Goal: Task Accomplishment & Management: Manage account settings

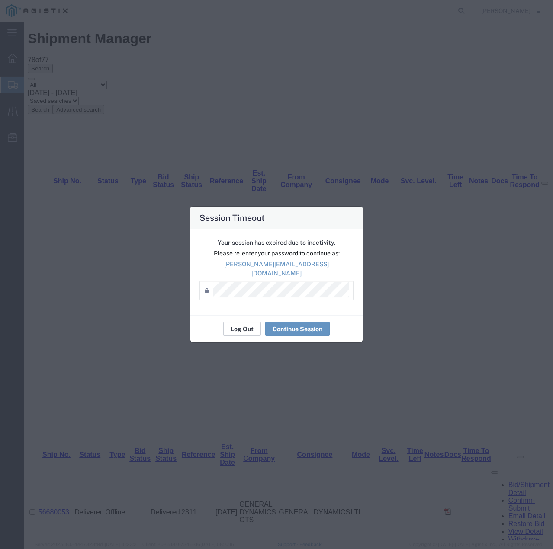
click at [249, 328] on button "Log Out" at bounding box center [242, 329] width 38 height 14
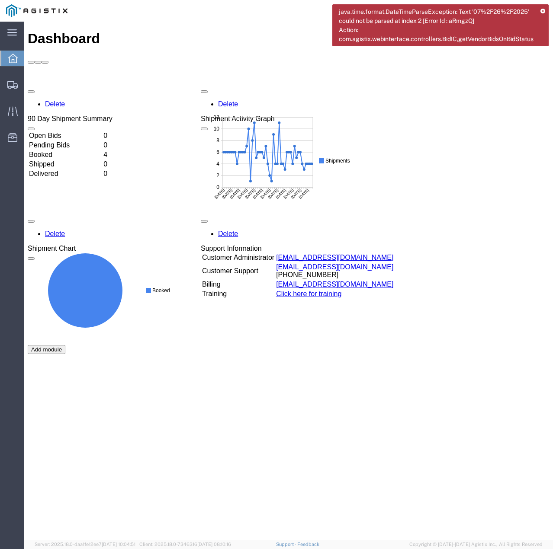
click at [542, 11] on icon at bounding box center [542, 11] width 5 height 5
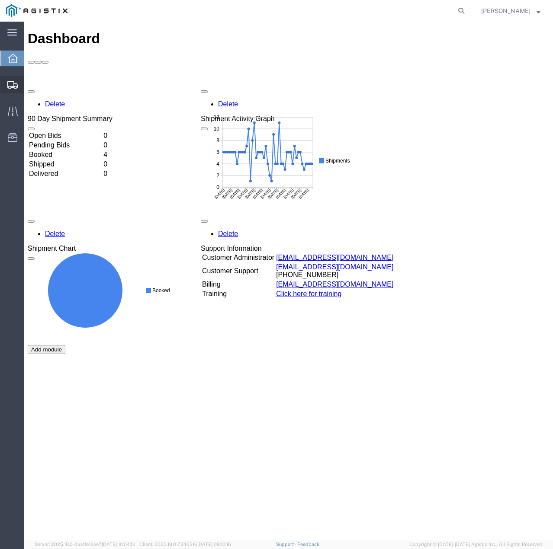
click at [9, 83] on icon at bounding box center [12, 85] width 10 height 8
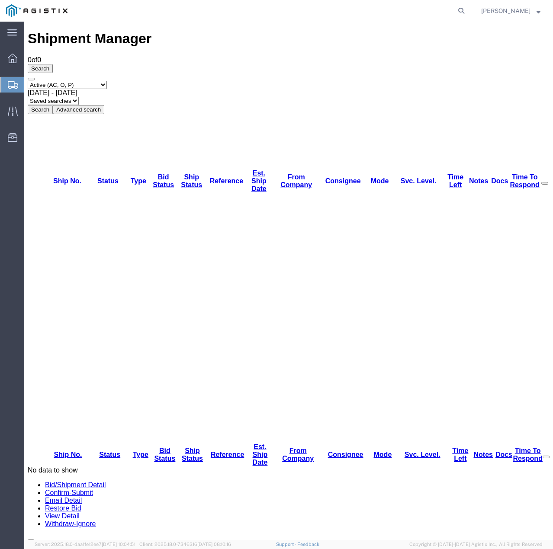
click at [107, 81] on select "Select status Active (AC, O, P) All Approved Awaiting Confirmation (AC) Booked …" at bounding box center [67, 85] width 79 height 8
select select "ALL"
click at [28, 81] on select "Select status Active (AC, O, P) All Approved Awaiting Confirmation (AC) Booked …" at bounding box center [67, 85] width 79 height 8
click at [53, 105] on button "Search" at bounding box center [40, 109] width 25 height 9
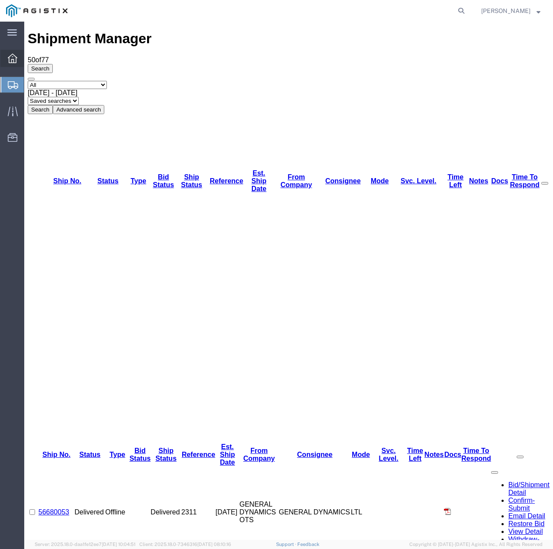
click at [11, 55] on icon at bounding box center [13, 59] width 10 height 10
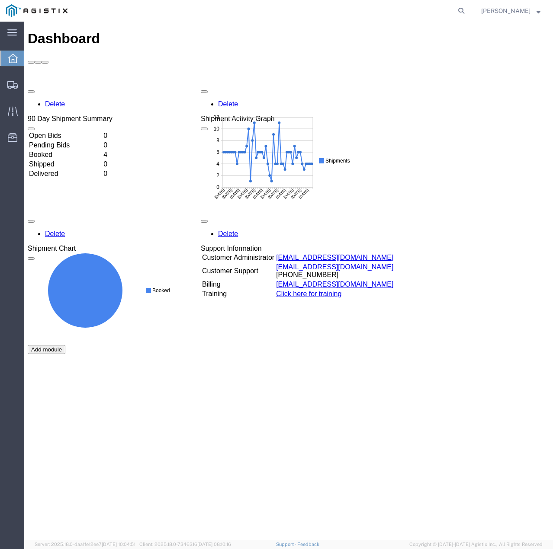
click at [31, 221] on span "button" at bounding box center [31, 221] width 0 height 0
click at [151, 302] on rect at bounding box center [105, 290] width 155 height 98
click at [95, 308] on ellipse at bounding box center [85, 290] width 74 height 74
click at [65, 345] on div "Add module" at bounding box center [47, 349] width 38 height 9
click at [9, 84] on icon at bounding box center [12, 85] width 10 height 8
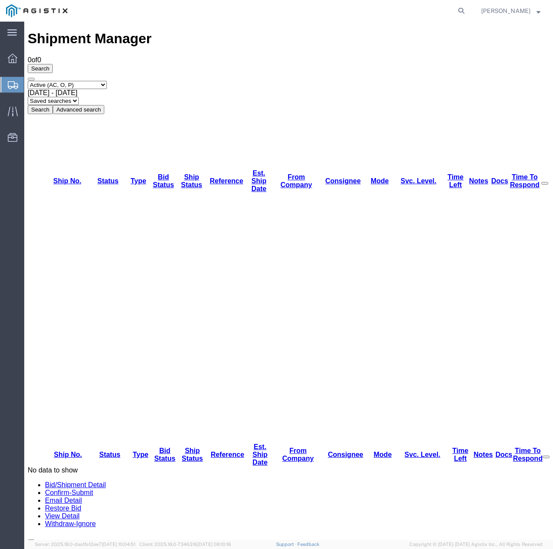
click at [107, 81] on select "Select status Active (AC, O, P) All Approved Awaiting Confirmation (AC) Booked …" at bounding box center [67, 85] width 79 height 8
select select "ALL"
click at [28, 81] on select "Select status Active (AC, O, P) All Approved Awaiting Confirmation (AC) Booked …" at bounding box center [67, 85] width 79 height 8
click at [53, 105] on button "Search" at bounding box center [40, 109] width 25 height 9
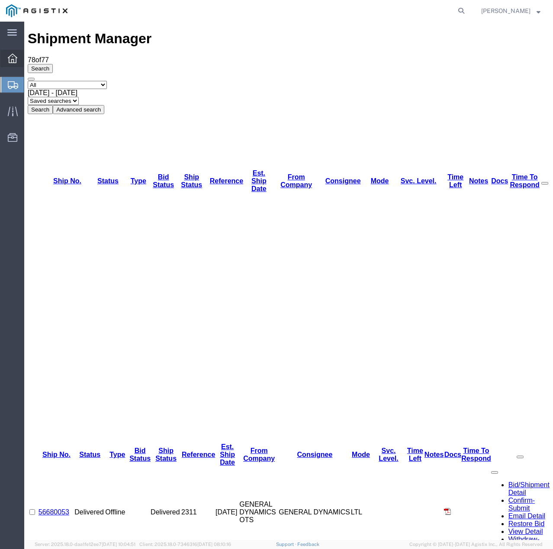
click at [11, 59] on icon at bounding box center [13, 59] width 10 height 10
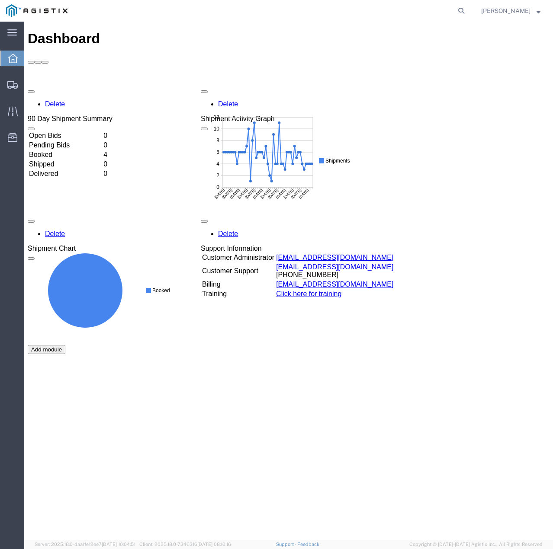
click at [65, 354] on button "Add module" at bounding box center [47, 349] width 38 height 9
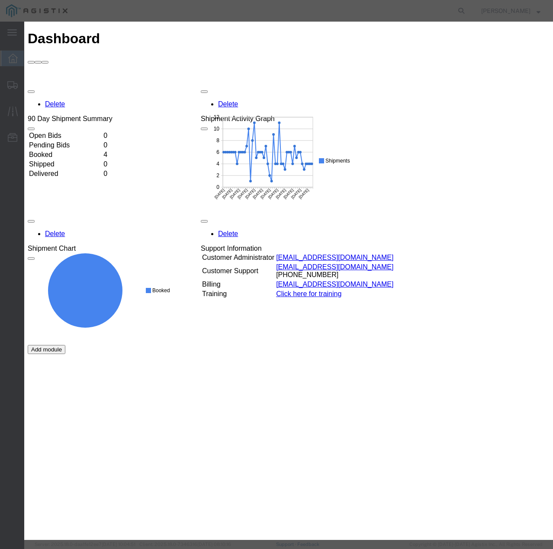
select select "VENDORBIDMONITOR"
select select "account"
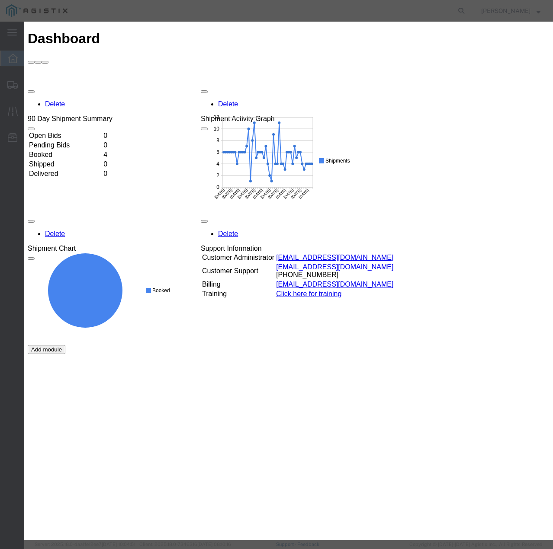
select select "96"
select select "BrokerName"
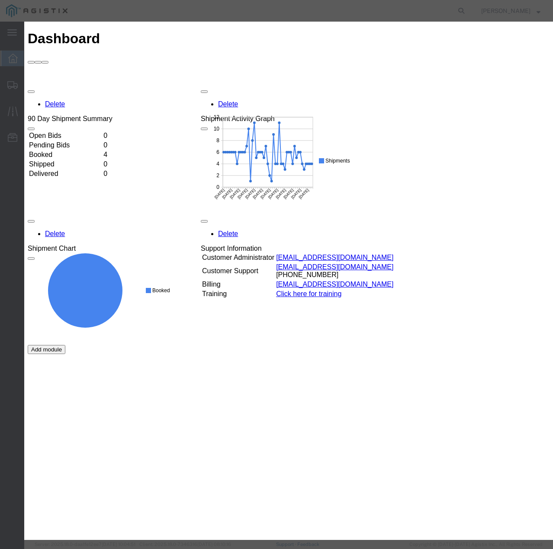
select select "3months"
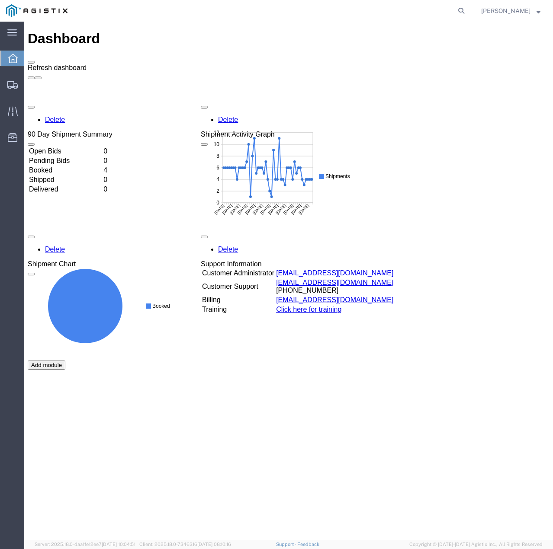
click at [31, 62] on span at bounding box center [31, 62] width 0 height 0
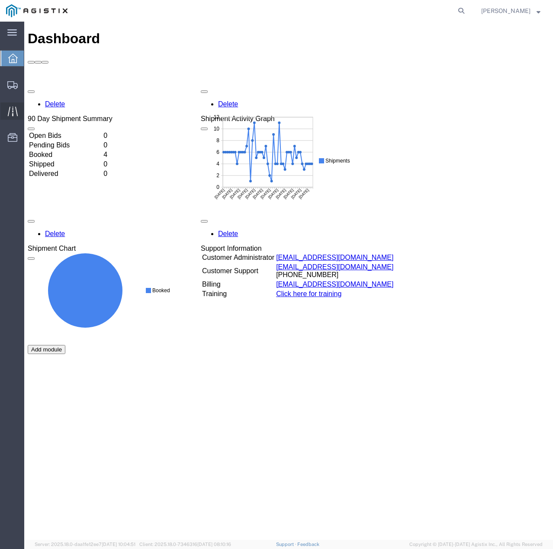
click at [8, 111] on icon at bounding box center [13, 111] width 10 height 10
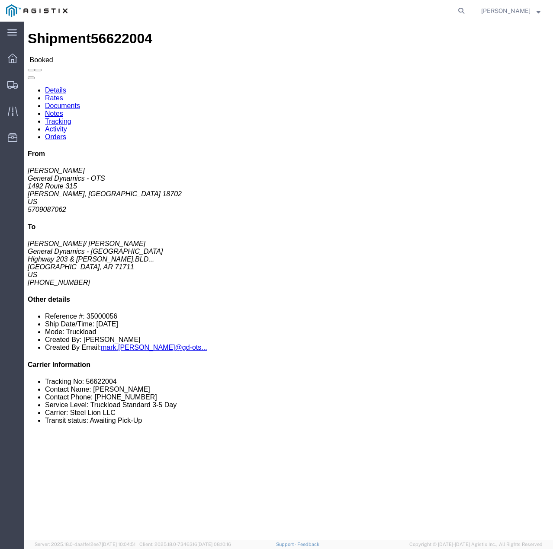
click link "Tracking"
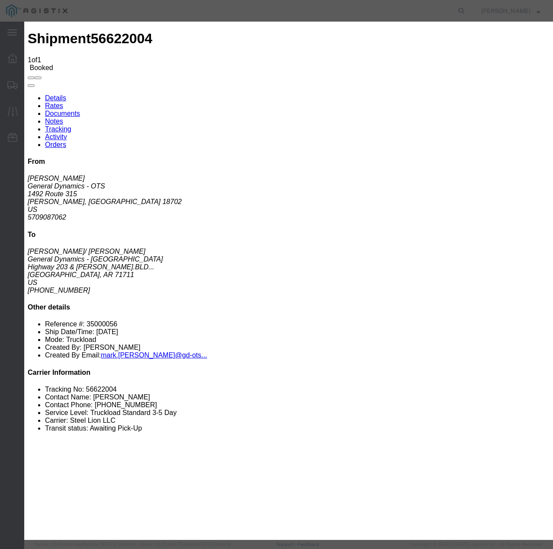
type input "[DATE]"
type input "8:00 AM"
select select "INTRANST"
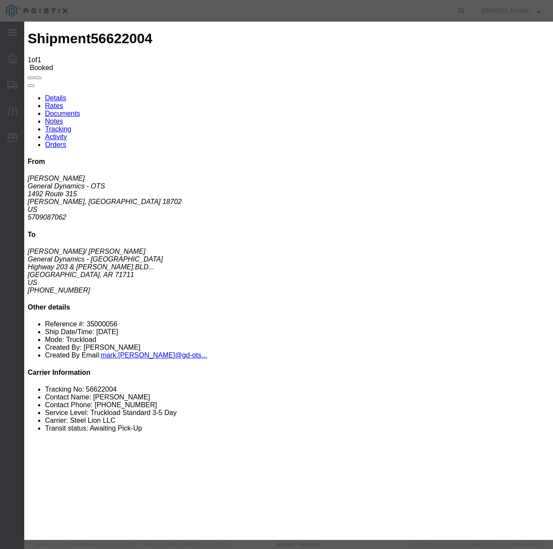
select select "22873"
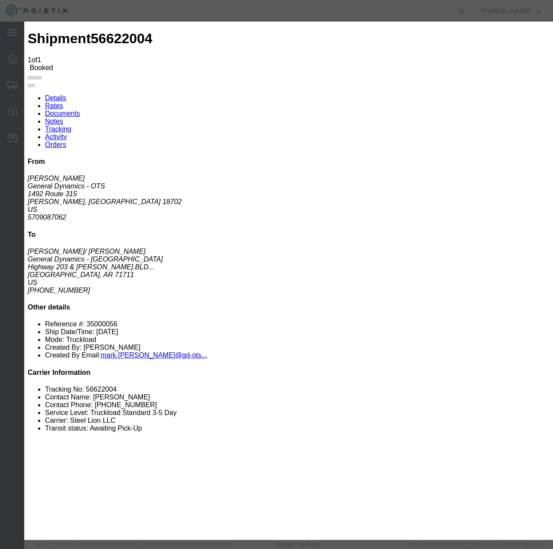
select select "TL"
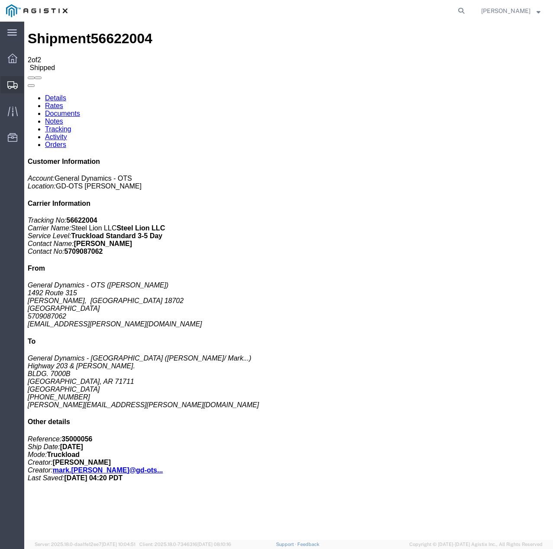
click at [14, 88] on icon at bounding box center [12, 85] width 10 height 8
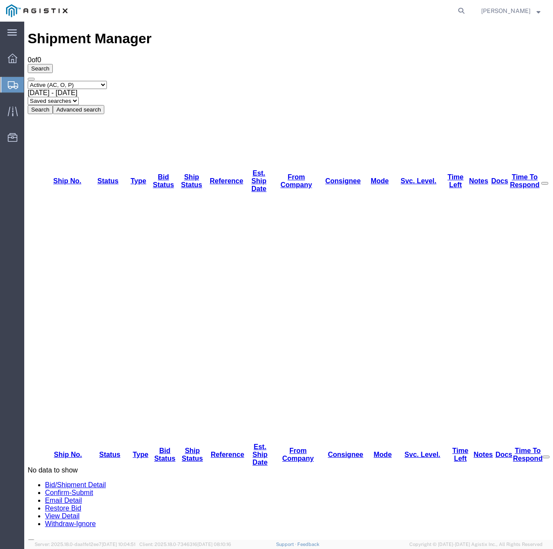
click at [94, 81] on select "Select status Active (AC, O, P) All Approved Awaiting Confirmation (AC) Booked …" at bounding box center [67, 85] width 79 height 8
select select "ALL"
click at [28, 81] on select "Select status Active (AC, O, P) All Approved Awaiting Confirmation (AC) Booked …" at bounding box center [67, 85] width 79 height 8
click at [53, 105] on button "Search" at bounding box center [40, 109] width 25 height 9
